Goal: Check status: Check status

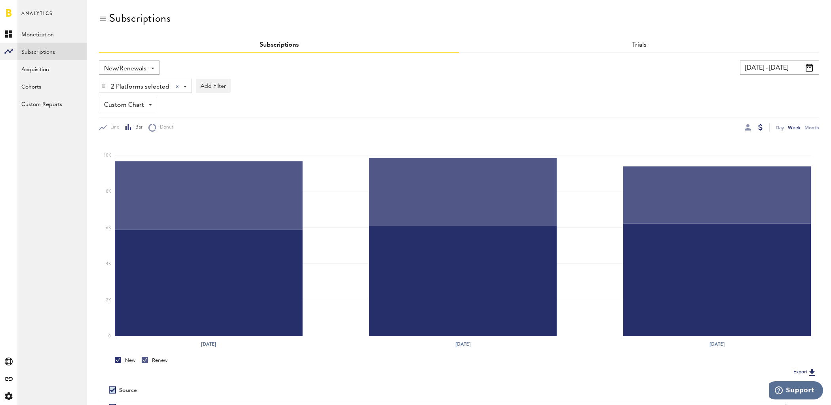
click at [804, 68] on input "[DATE] - [DATE]" at bounding box center [779, 68] width 79 height 14
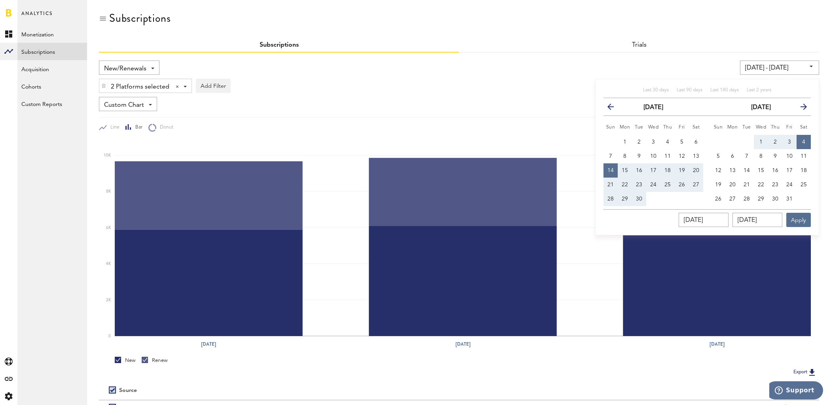
click at [656, 85] on div "Last 30 days Last 90 days Last 180 days Last 2 years previous [DATE] next Sun M…" at bounding box center [707, 157] width 224 height 157
click at [656, 88] on span "Last 30 days" at bounding box center [656, 90] width 26 height 5
type input "[DATE] - [DATE]"
type input "[DATE]"
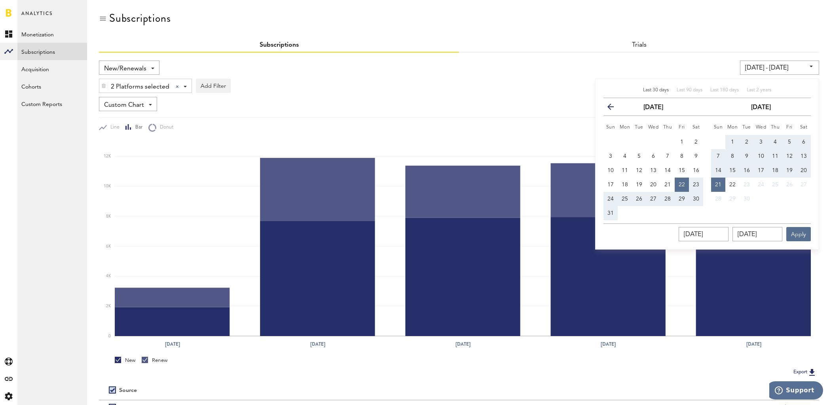
click at [807, 169] on span "20" at bounding box center [804, 171] width 6 height 6
type input "[DATE] - [DATE]"
type input "[DATE]"
click at [614, 199] on span "24" at bounding box center [611, 199] width 6 height 6
type input "[DATE] - [DATE]"
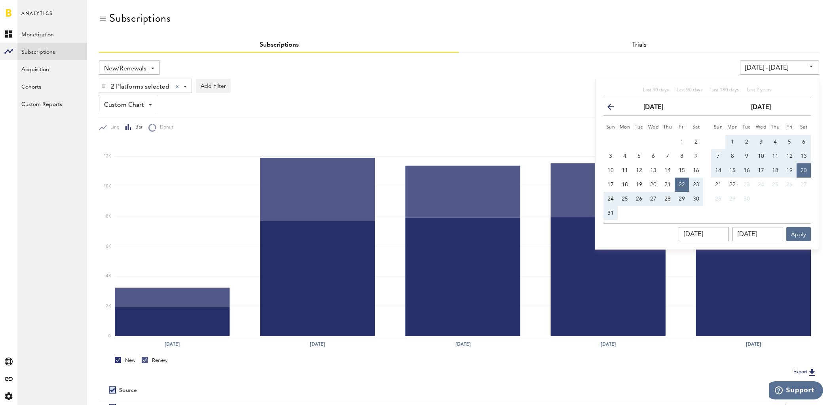
type input "[DATE]"
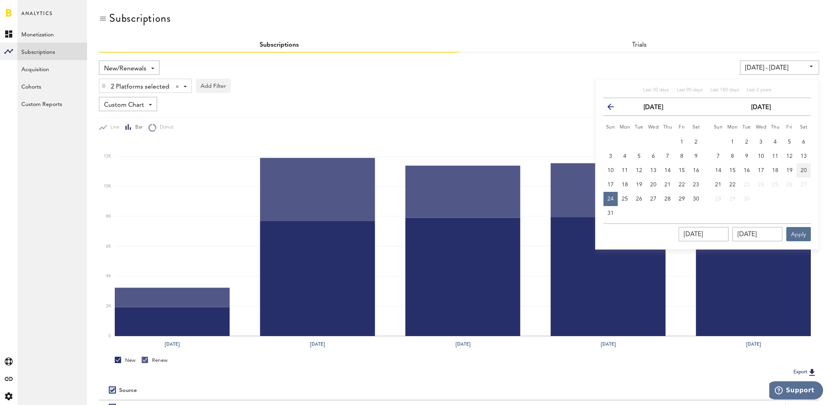
click at [803, 174] on button "20" at bounding box center [804, 170] width 14 height 14
type input "[DATE] - [DATE]"
type input "[DATE]"
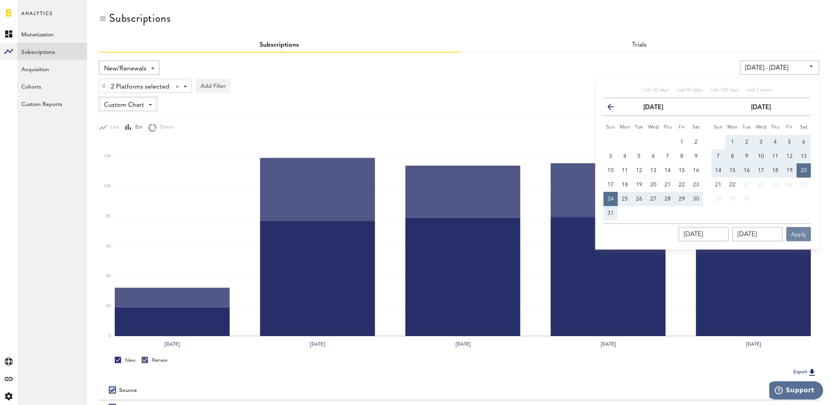
click at [804, 235] on button "Apply" at bounding box center [798, 234] width 25 height 14
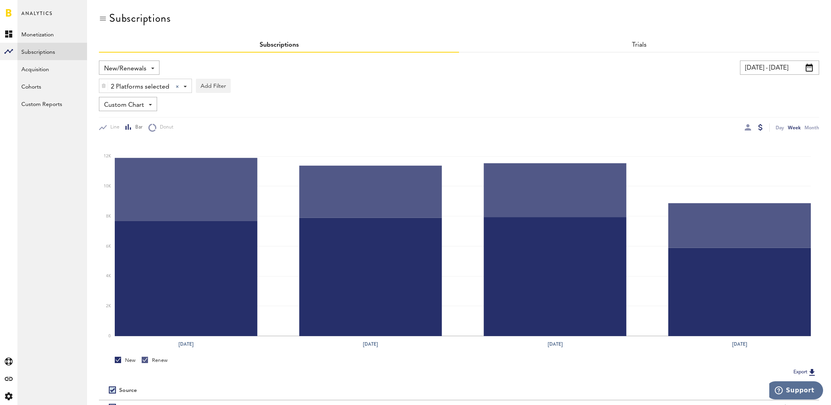
click at [747, 131] on div at bounding box center [748, 127] width 6 height 8
click at [748, 126] on div at bounding box center [748, 127] width 6 height 6
